Goal: Task Accomplishment & Management: Use online tool/utility

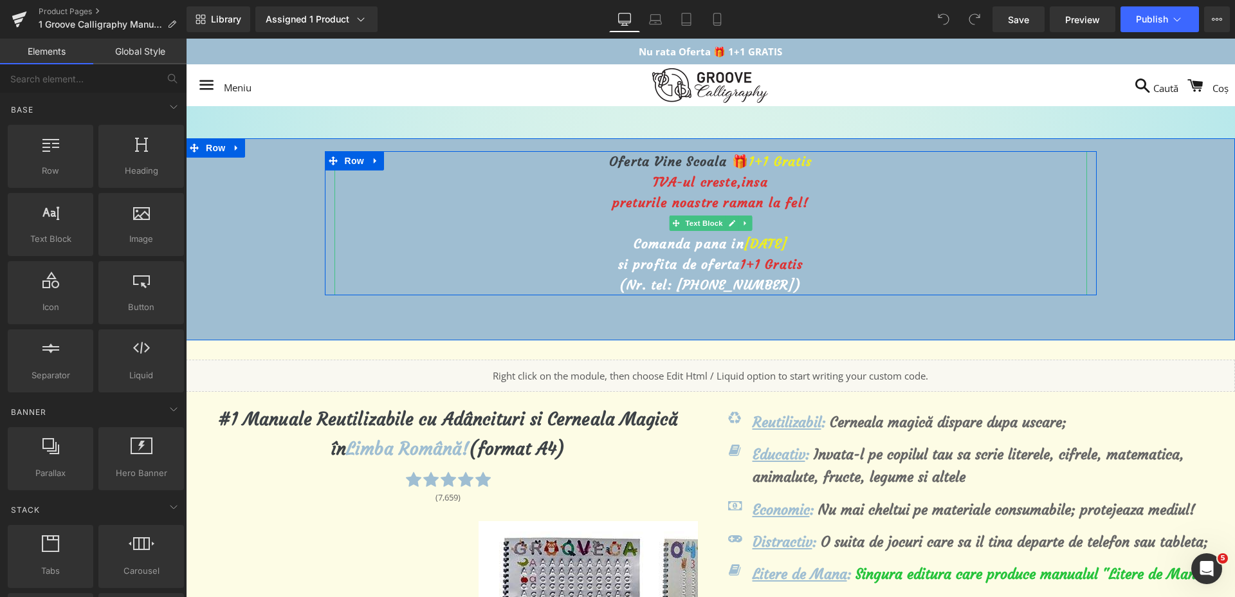
click at [744, 244] on span "[DATE]" at bounding box center [765, 243] width 43 height 16
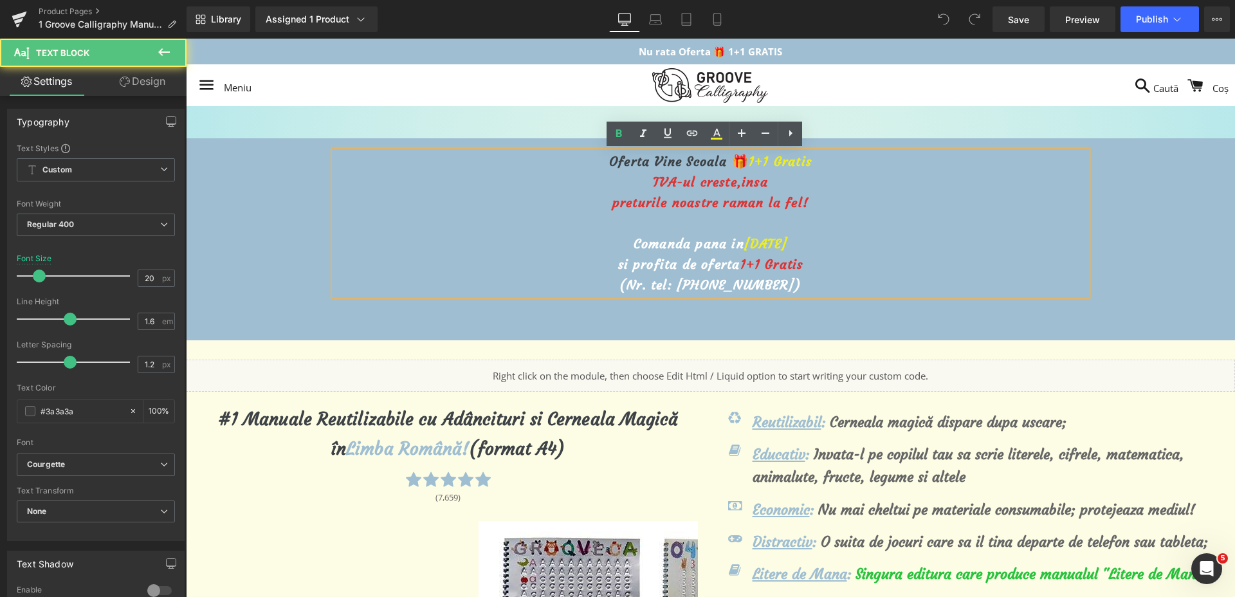
click at [744, 245] on span "[DATE]" at bounding box center [765, 243] width 43 height 16
click at [744, 244] on span "[DATE]" at bounding box center [765, 243] width 43 height 16
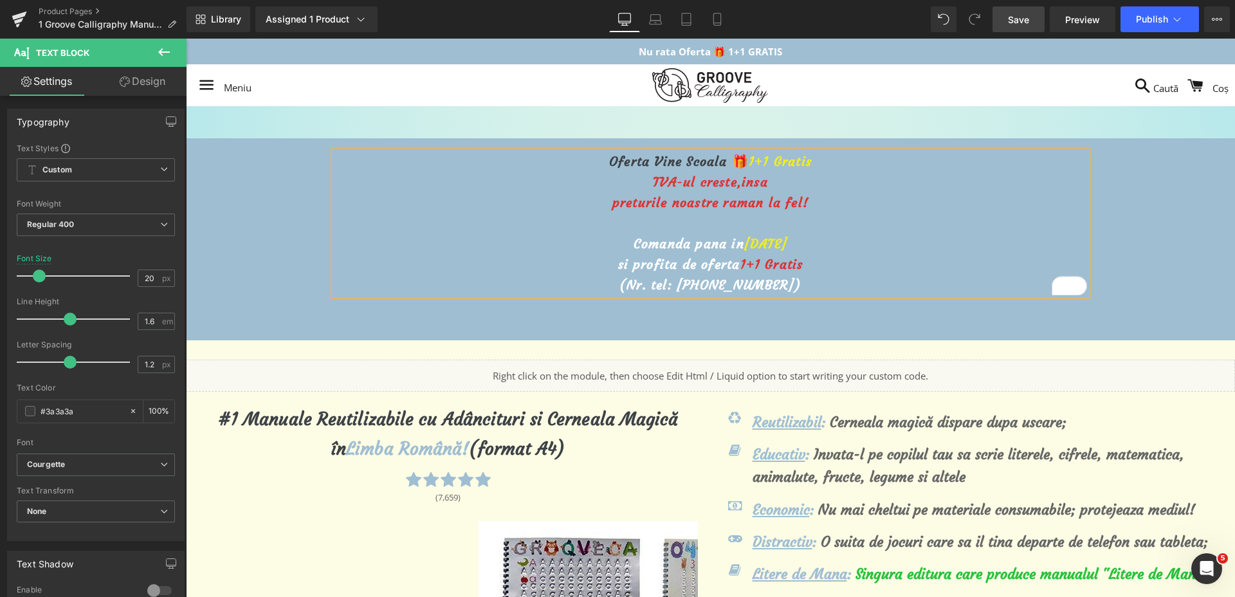
click at [1009, 16] on span "Save" at bounding box center [1018, 20] width 21 height 14
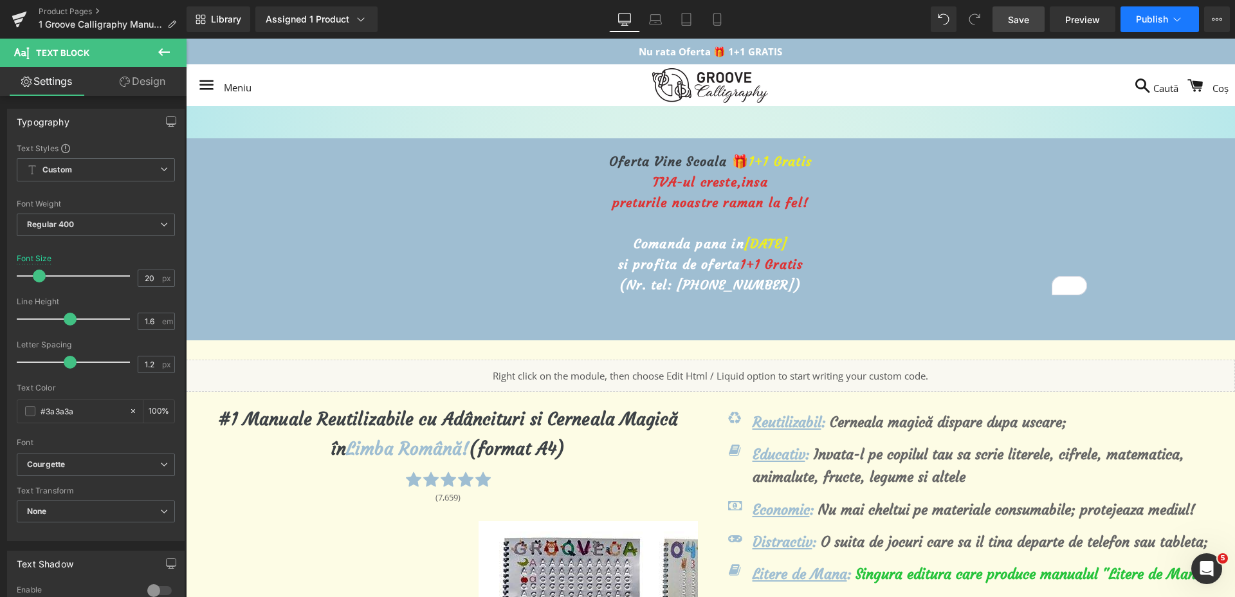
click at [1171, 22] on icon at bounding box center [1177, 19] width 13 height 13
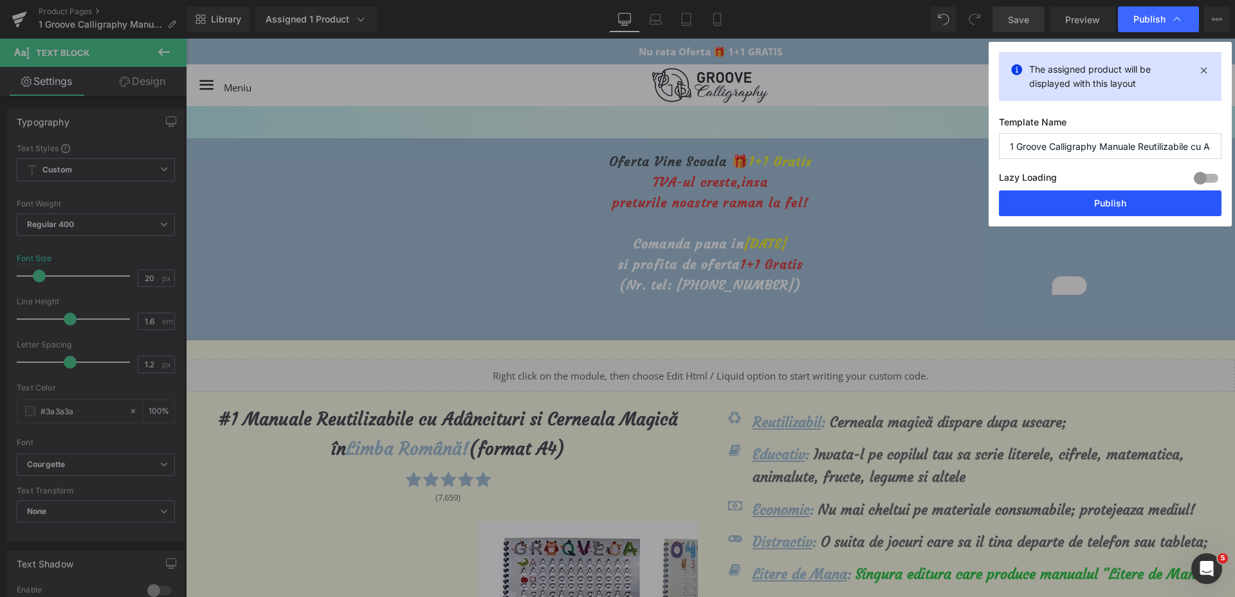
click at [1052, 196] on button "Publish" at bounding box center [1110, 203] width 223 height 26
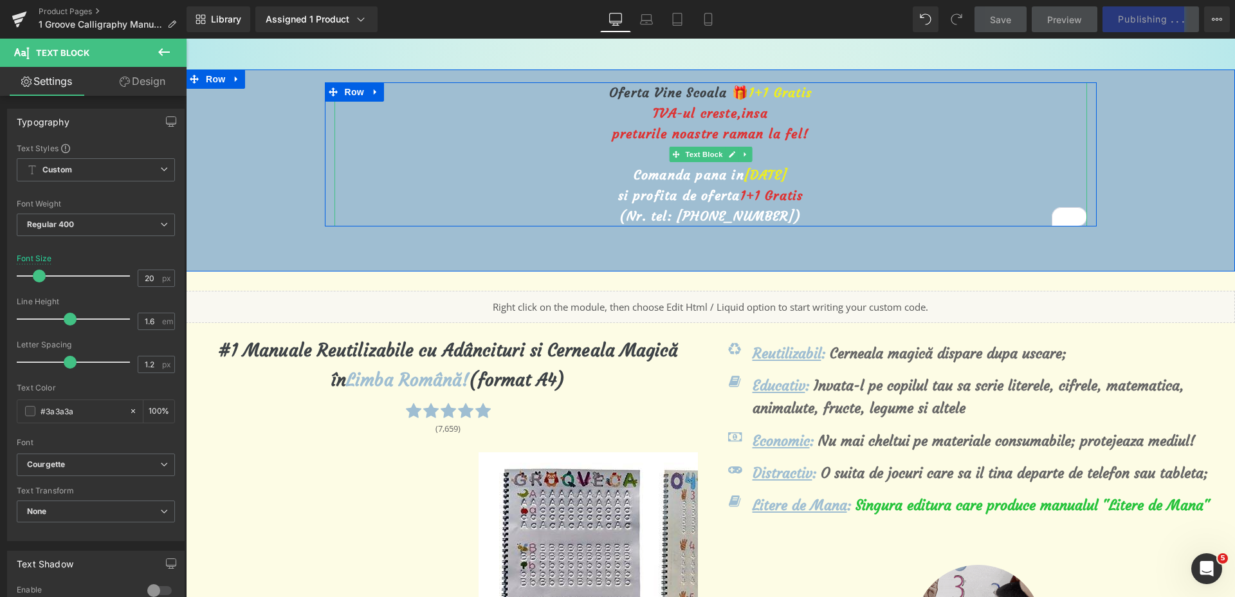
scroll to position [80, 0]
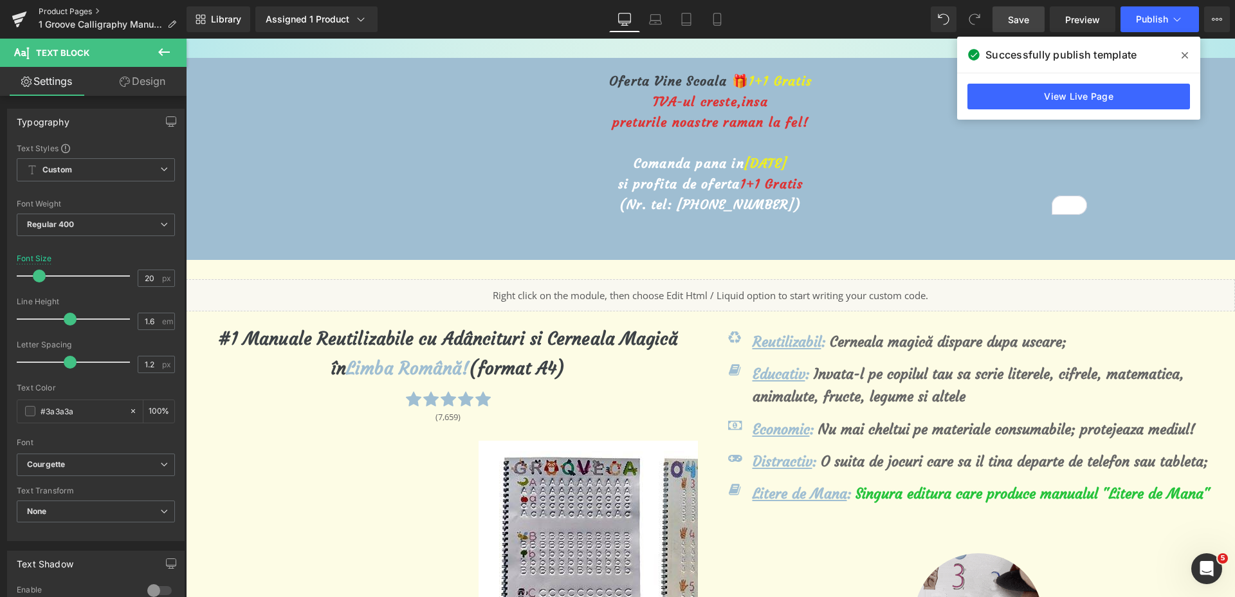
click at [68, 10] on link "Product Pages" at bounding box center [113, 11] width 148 height 10
